Goal: Use online tool/utility

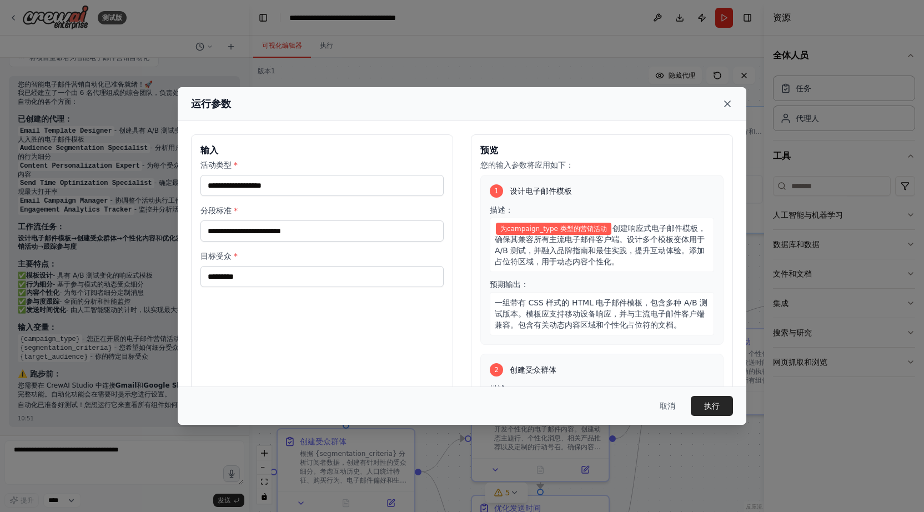
click at [726, 105] on icon at bounding box center [727, 103] width 11 height 11
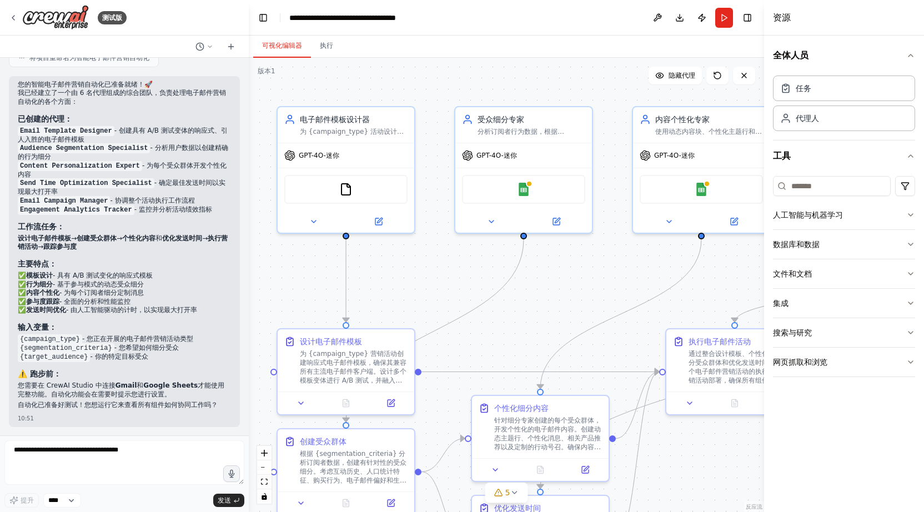
click at [272, 269] on div ".deletable-edge-delete-btn { width: 20px; height: 20px; border: 0px solid #ffff…" at bounding box center [506, 285] width 515 height 454
click at [141, 154] on li "Audience Segmentation Specialist - 分析用户数据以创建精确的行为细分" at bounding box center [124, 153] width 213 height 18
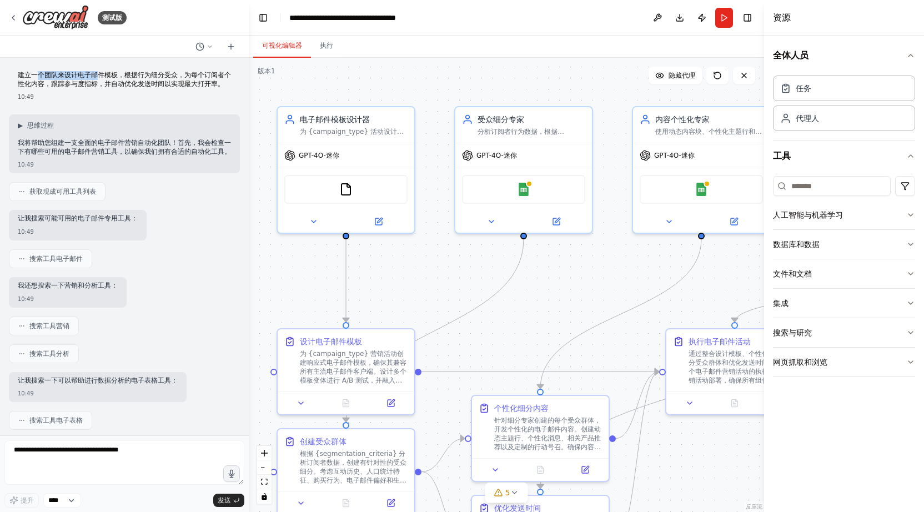
drag, startPoint x: 40, startPoint y: 77, endPoint x: 99, endPoint y: 76, distance: 59.4
click at [99, 76] on font "建立一个团队来设计电子邮件模板，根据行为细分受众，为每个订阅者个性化内容，跟踪参与度指标，并自动优化发送时间以实现最大打开率。" at bounding box center [124, 79] width 213 height 17
click at [141, 77] on font "建立一个团队来设计电子邮件模板，根据行为细分受众，为每个订阅者个性化内容，跟踪参与度指标，并自动优化发送时间以实现最大打开率。" at bounding box center [124, 79] width 213 height 17
drag, startPoint x: 23, startPoint y: 77, endPoint x: 95, endPoint y: 82, distance: 71.8
click at [95, 82] on font "建立一个团队来设计电子邮件模板，根据行为细分受众，为每个订阅者个性化内容，跟踪参与度指标，并自动优化发送时间以实现最大打开率。" at bounding box center [124, 79] width 213 height 17
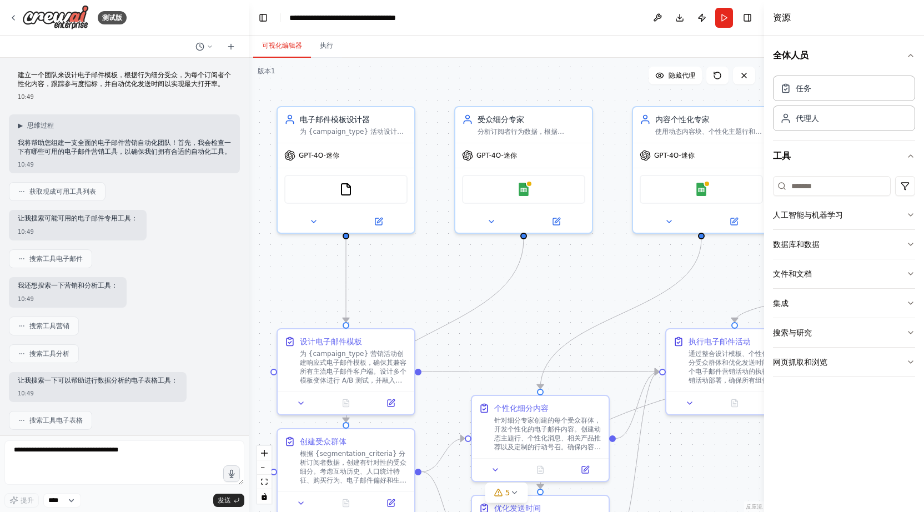
click at [130, 84] on font "建立一个团队来设计电子邮件模板，根据行为细分受众，为每个订阅者个性化内容，跟踪参与度指标，并自动优化发送时间以实现最大打开率。" at bounding box center [124, 79] width 213 height 17
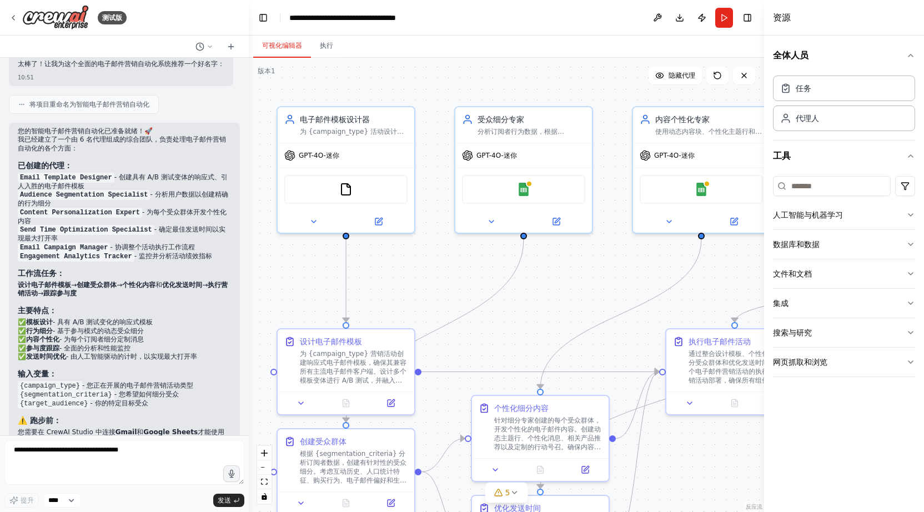
scroll to position [941, 0]
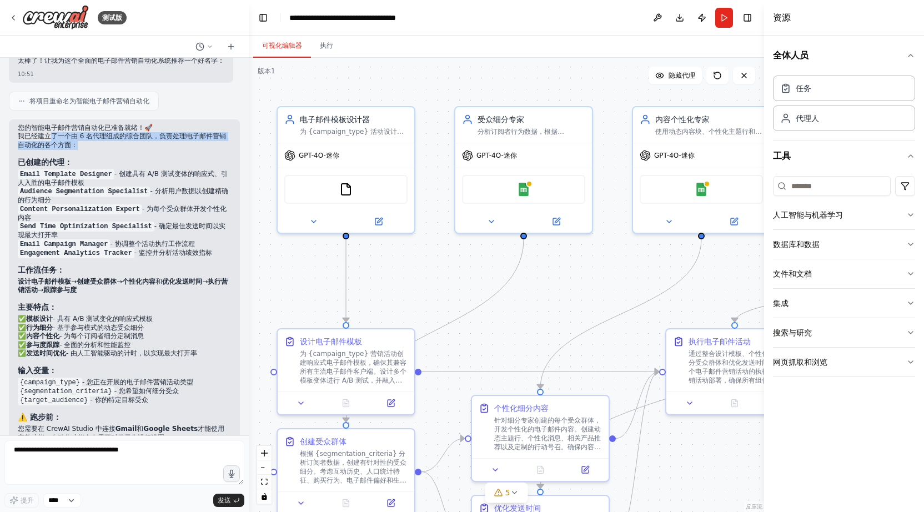
drag, startPoint x: 52, startPoint y: 137, endPoint x: 53, endPoint y: 154, distance: 17.2
click at [53, 154] on div "您的智能电子邮件营销自动化已准备就绪！🚀 我已经建立了一个由 6 名代理组成的综合团队，负责处理电子邮件营销自动化的各个方面： 已创建的代理： Email T…" at bounding box center [124, 289] width 213 height 331
click at [129, 138] on font "我已经建立了一个由 6 名代理组成的综合团队，负责处理电子邮件营销自动化的各个方面：" at bounding box center [122, 140] width 208 height 17
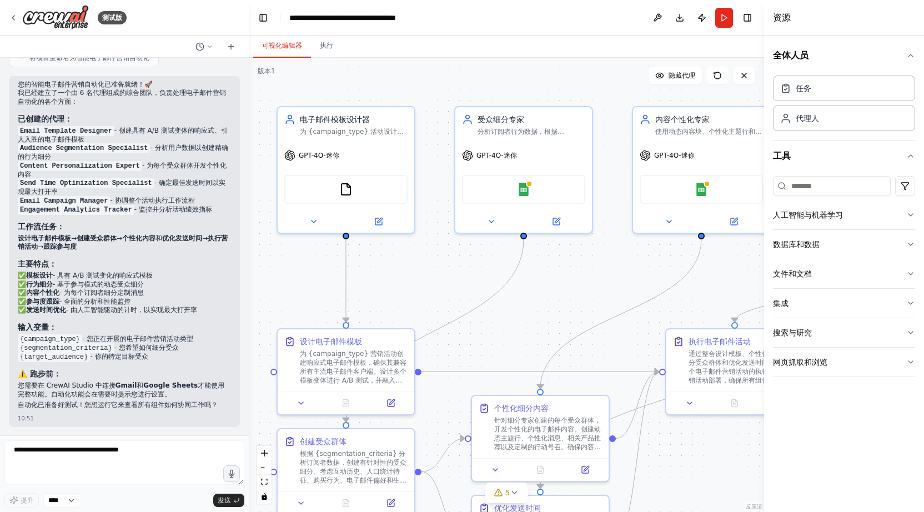
click at [260, 93] on div ".deletable-edge-delete-btn { width: 20px; height: 20px; border: 0px solid #ffff…" at bounding box center [506, 285] width 515 height 454
click at [185, 288] on p "✅ 模板设计 - 具有 A/B 测试变化的响应式模板 ✅ 行为细分 - 基于参与模式的动态受众细分 ✅ 内容个性化 - 为每个订阅者细分定制消息 ✅ 参与度跟…" at bounding box center [124, 293] width 213 height 43
click at [180, 273] on p "✅ 模板设计 - 具有 A/B 测试变化的响应式模板 ✅ 行为细分 - 基于参与模式的动态受众细分 ✅ 内容个性化 - 为每个订阅者细分定制消息 ✅ 参与度跟…" at bounding box center [124, 293] width 213 height 43
click at [259, 263] on div ".deletable-edge-delete-btn { width: 20px; height: 20px; border: 0px solid #ffff…" at bounding box center [506, 285] width 515 height 454
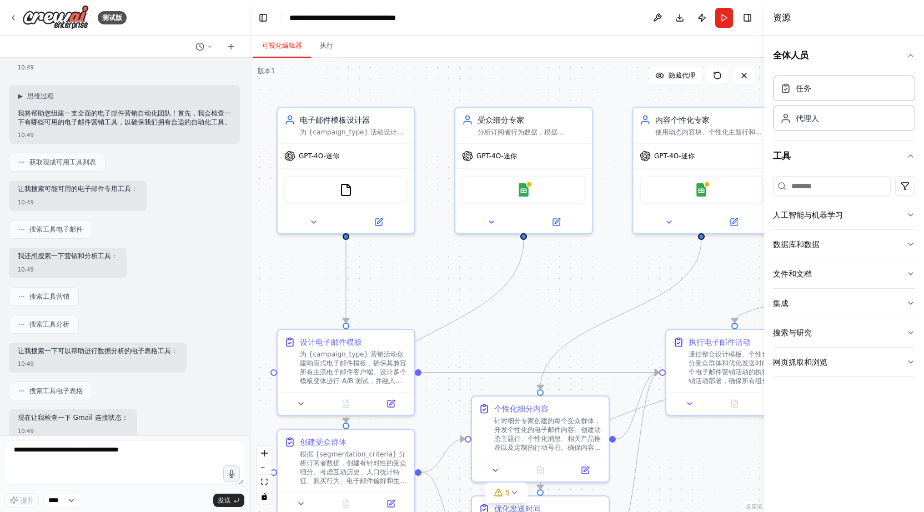
scroll to position [0, 0]
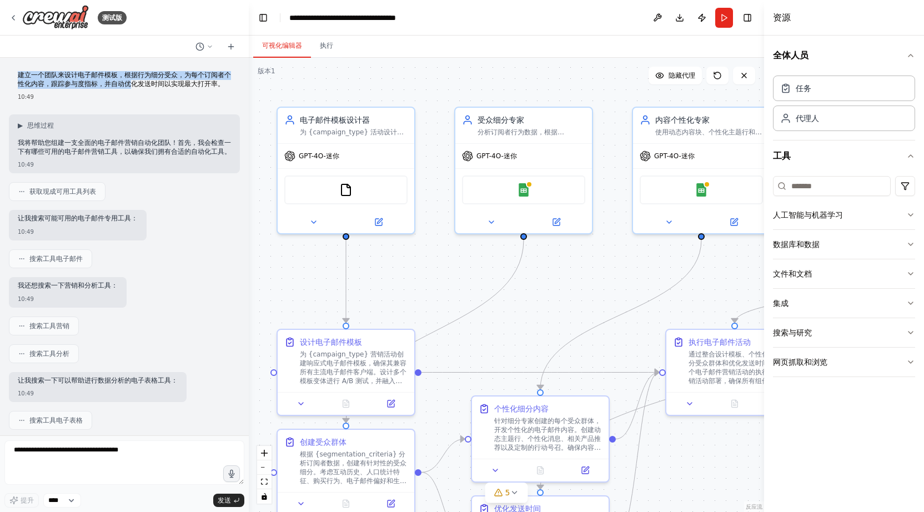
drag, startPoint x: 19, startPoint y: 78, endPoint x: 134, endPoint y: 82, distance: 114.4
click at [134, 82] on font "建立一个团队来设计电子邮件模板，根据行为细分受众，为每个订阅者个性化内容，跟踪参与度指标，并自动优化发送时间以实现最大打开率。" at bounding box center [124, 79] width 213 height 17
click at [152, 83] on font "建立一个团队来设计电子邮件模板，根据行为细分受众，为每个订阅者个性化内容，跟踪参与度指标，并自动优化发送时间以实现最大打开率。" at bounding box center [124, 79] width 213 height 17
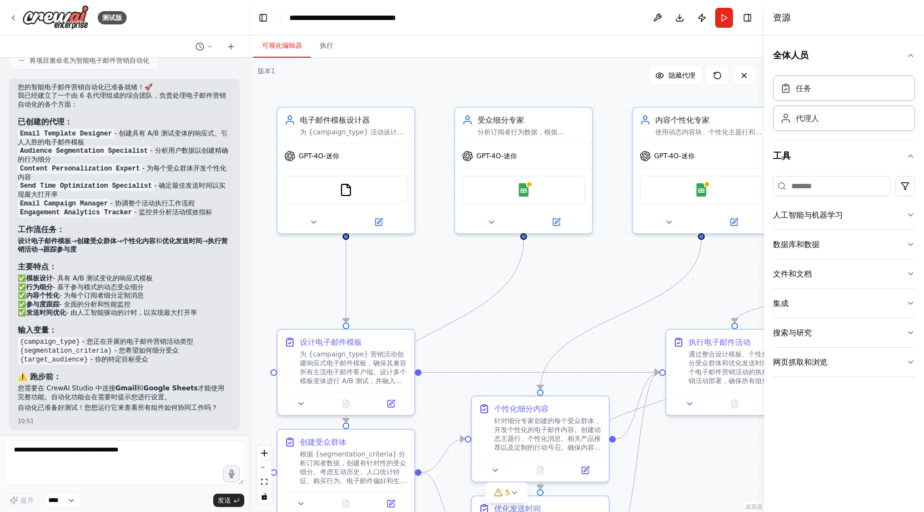
scroll to position [984, 0]
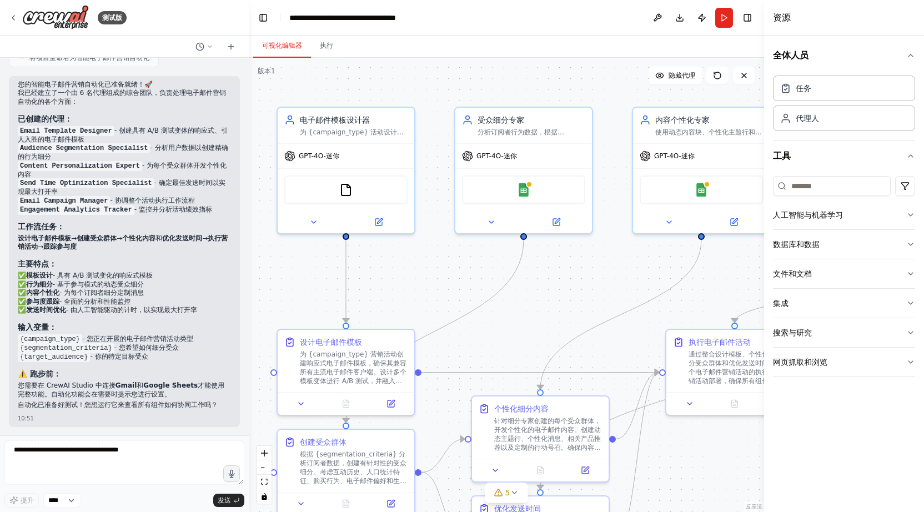
click at [411, 279] on div ".deletable-edge-delete-btn { width: 20px; height: 20px; border: 0px solid #ffff…" at bounding box center [506, 285] width 515 height 454
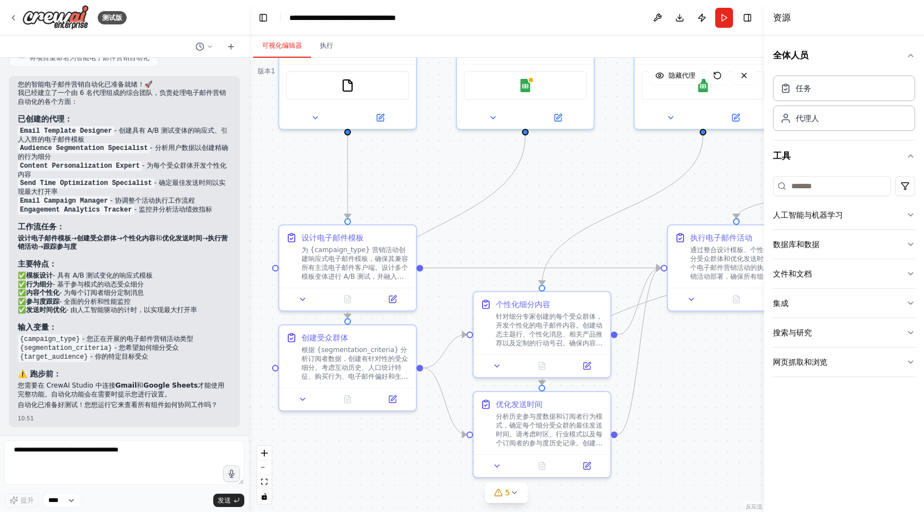
drag, startPoint x: 441, startPoint y: 294, endPoint x: 443, endPoint y: 189, distance: 104.4
click at [443, 189] on div ".deletable-edge-delete-btn { width: 20px; height: 20px; border: 0px solid #ffff…" at bounding box center [506, 285] width 515 height 454
click at [16, 19] on icon at bounding box center [13, 17] width 9 height 9
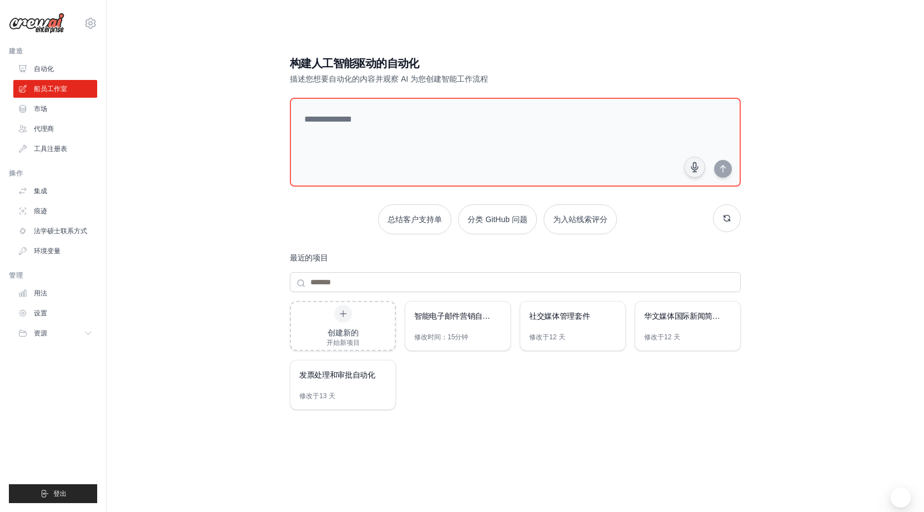
click at [162, 274] on div "构建人工智能驱动的自动化 描述您想要自动化的内容并观察 AI 为您创建智能工作流程 总结客户支持单 分类 GitHub 问题 为入站线索评分 最近的项目 创建…" at bounding box center [515, 267] width 782 height 512
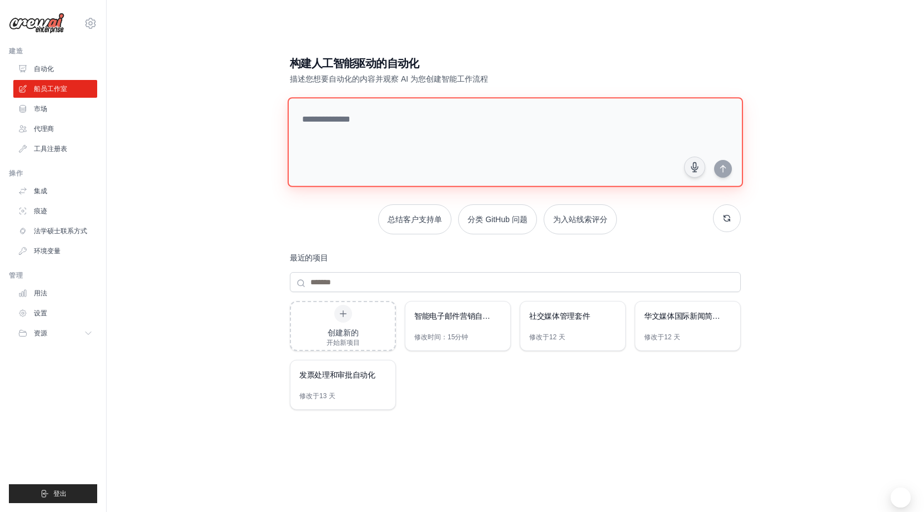
click at [406, 120] on textarea at bounding box center [515, 142] width 455 height 90
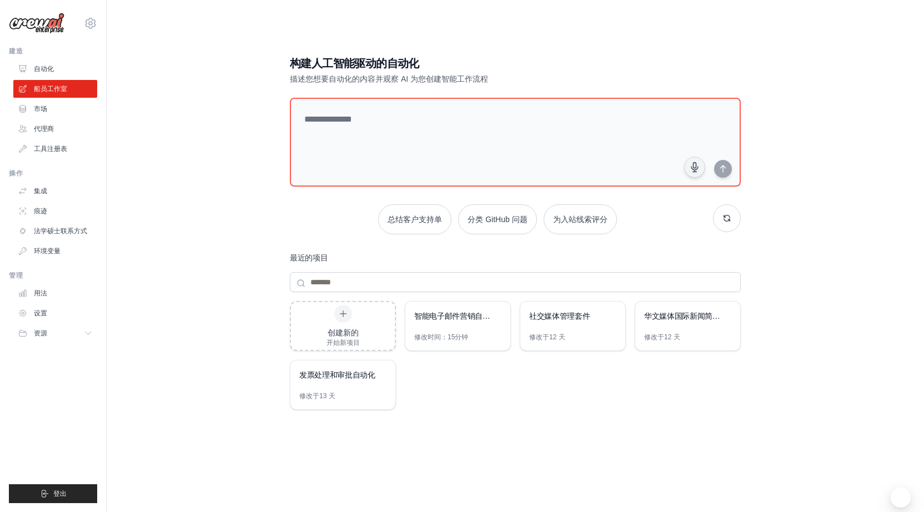
click at [191, 90] on div "构建人工智能驱动的自动化 描述您想要自动化的内容并观察 AI 为您创建智能工作流程 总结客户支持单 分类 GitHub 问题 为入站线索评分 最近的项目 创建…" at bounding box center [515, 267] width 782 height 512
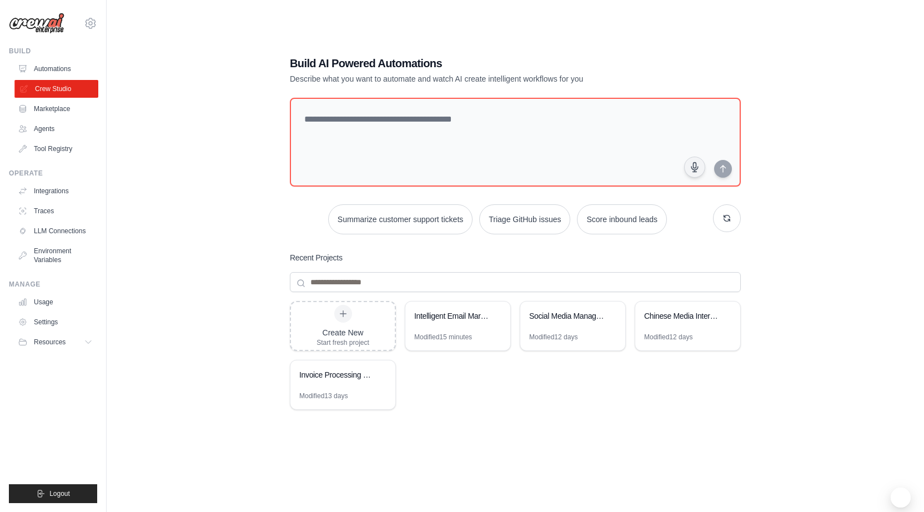
click at [61, 87] on link "Crew Studio" at bounding box center [56, 89] width 84 height 18
click at [217, 199] on div "Build AI Powered Automations Describe what you want to automate and watch AI cr…" at bounding box center [515, 267] width 782 height 512
click at [790, 36] on div "Build AI Powered Automations Describe what you want to automate and watch AI cr…" at bounding box center [515, 267] width 782 height 512
click at [822, 95] on div "Build AI Powered Automations Describe what you want to automate and watch AI cr…" at bounding box center [515, 267] width 782 height 512
click at [341, 27] on div "Build AI Powered Automations Describe what you want to automate and watch AI cr…" at bounding box center [515, 267] width 782 height 512
